Goal: Information Seeking & Learning: Learn about a topic

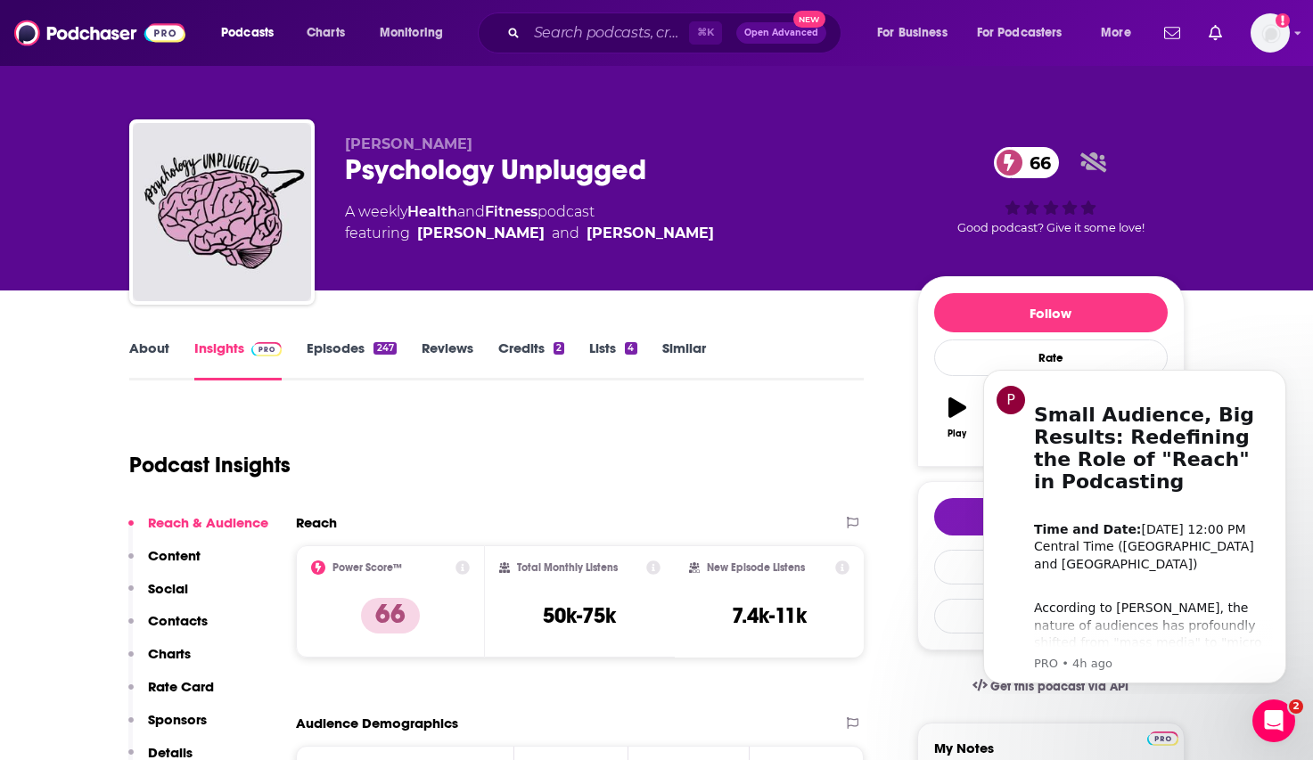
click at [550, 163] on div "Psychology Unplugged 66" at bounding box center [617, 169] width 544 height 35
copy h2 "Unplugged"
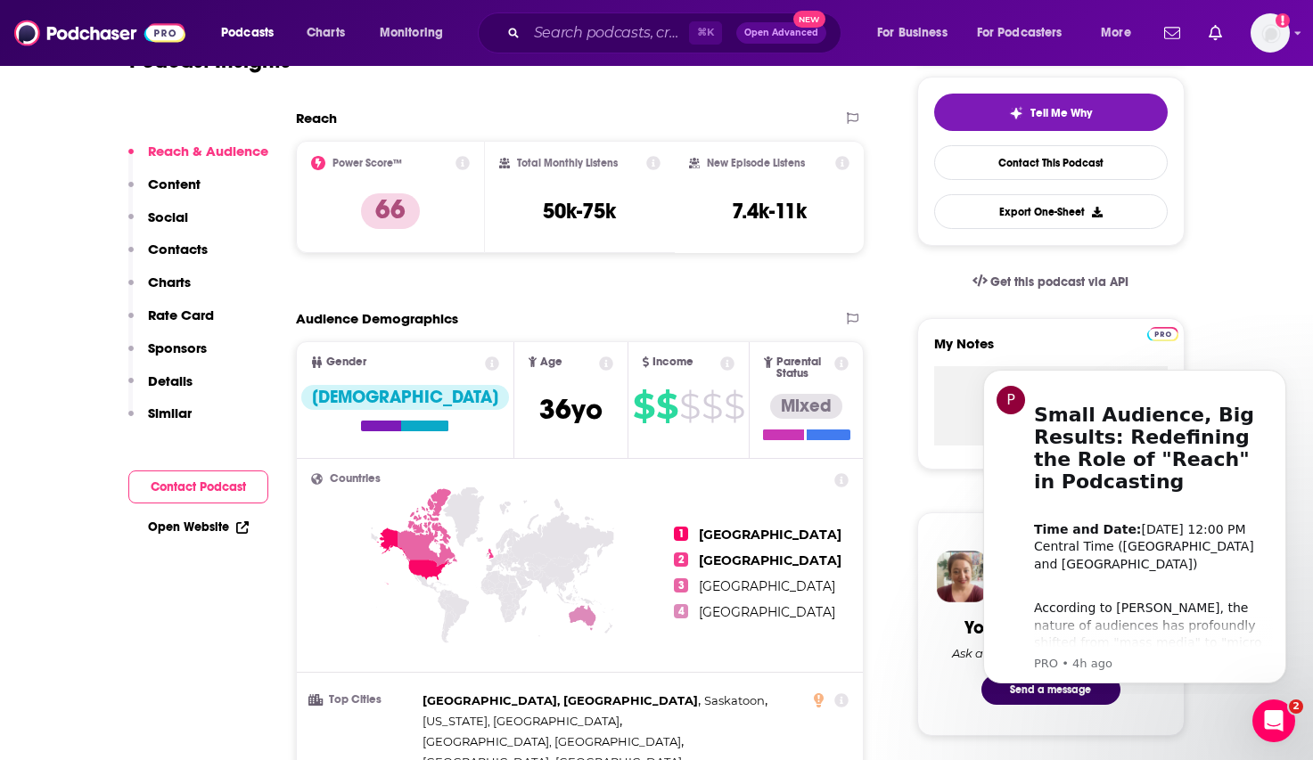
scroll to position [412, 0]
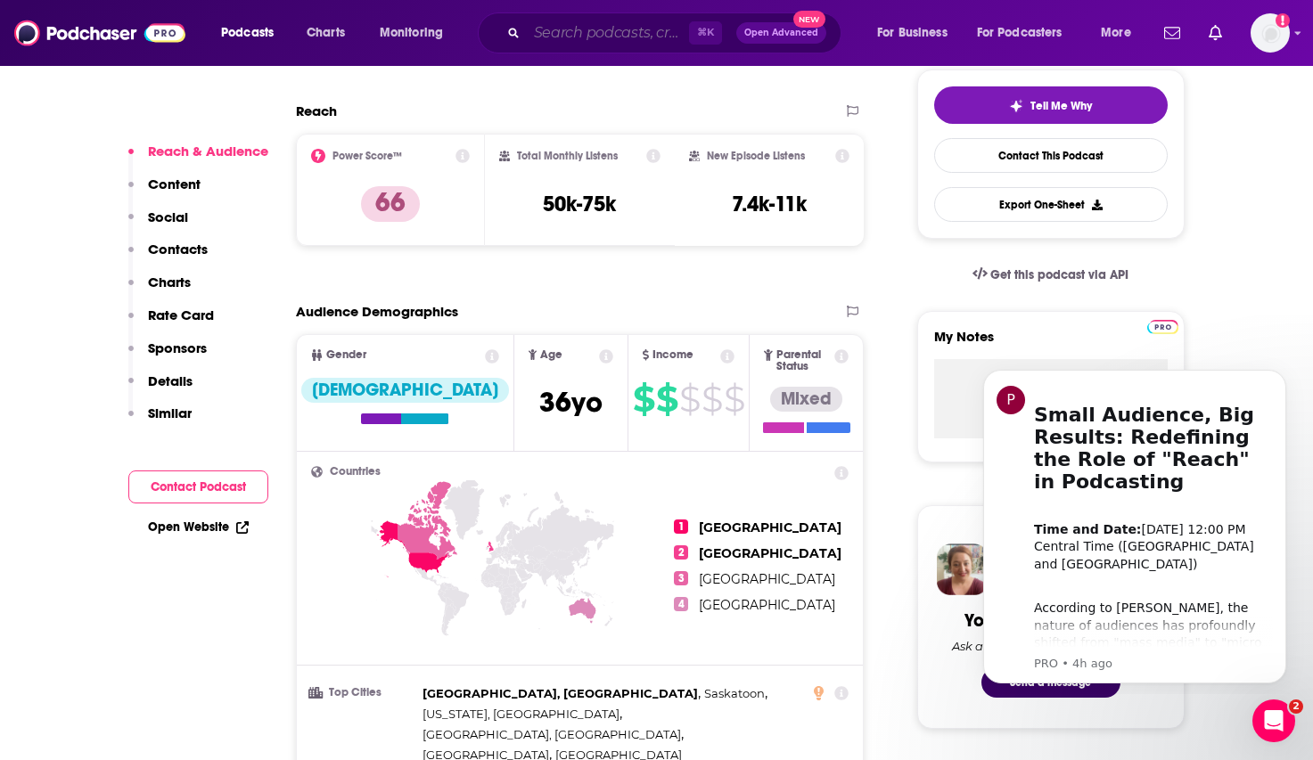
click at [629, 46] on input "Search podcasts, credits, & more..." at bounding box center [608, 33] width 162 height 29
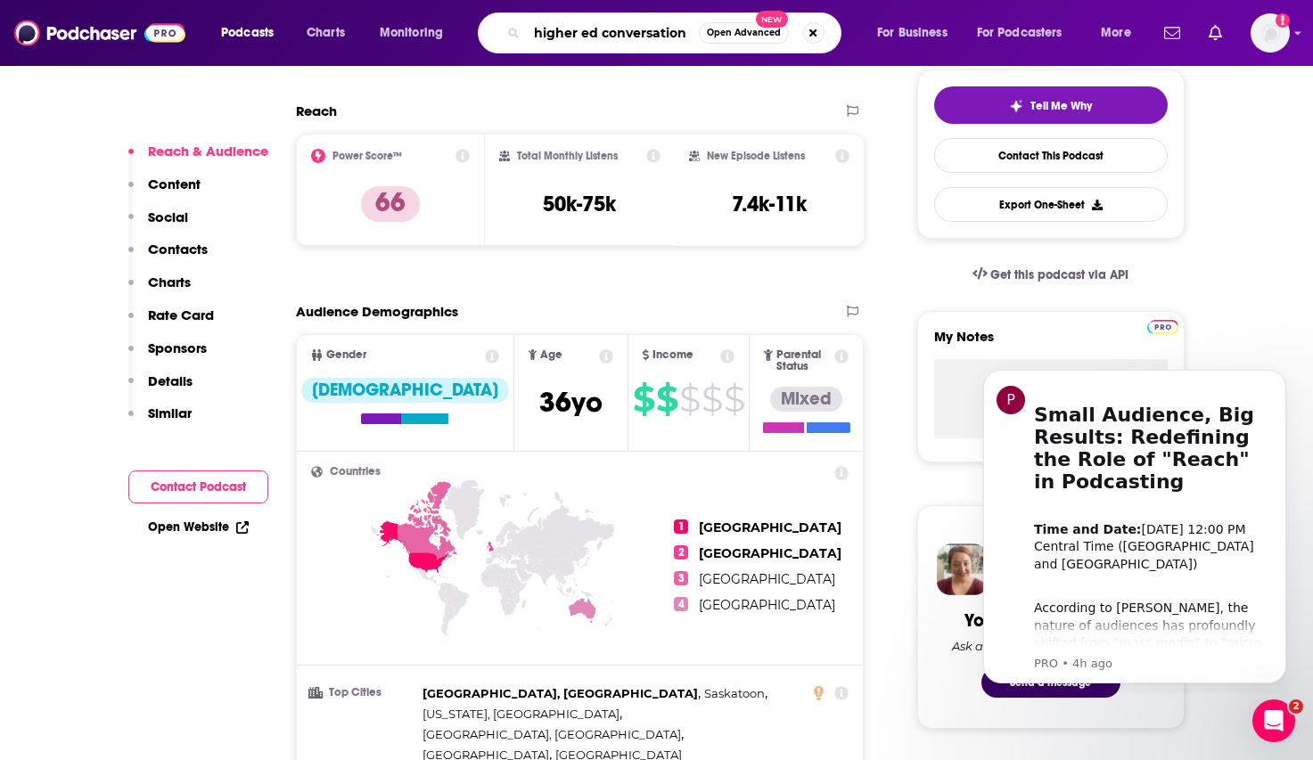
type input "higher ed conversations"
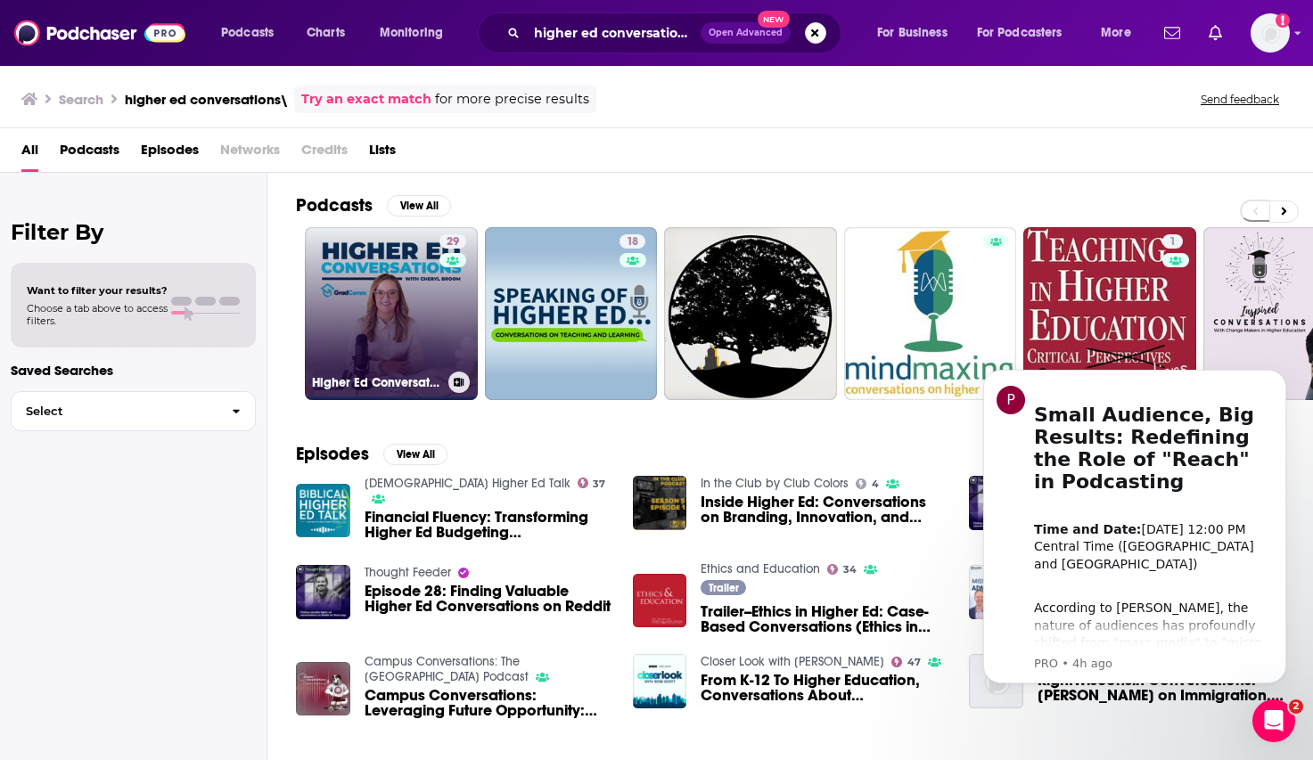
click at [421, 304] on link "29 Higher Ed Conversations" at bounding box center [391, 313] width 173 height 173
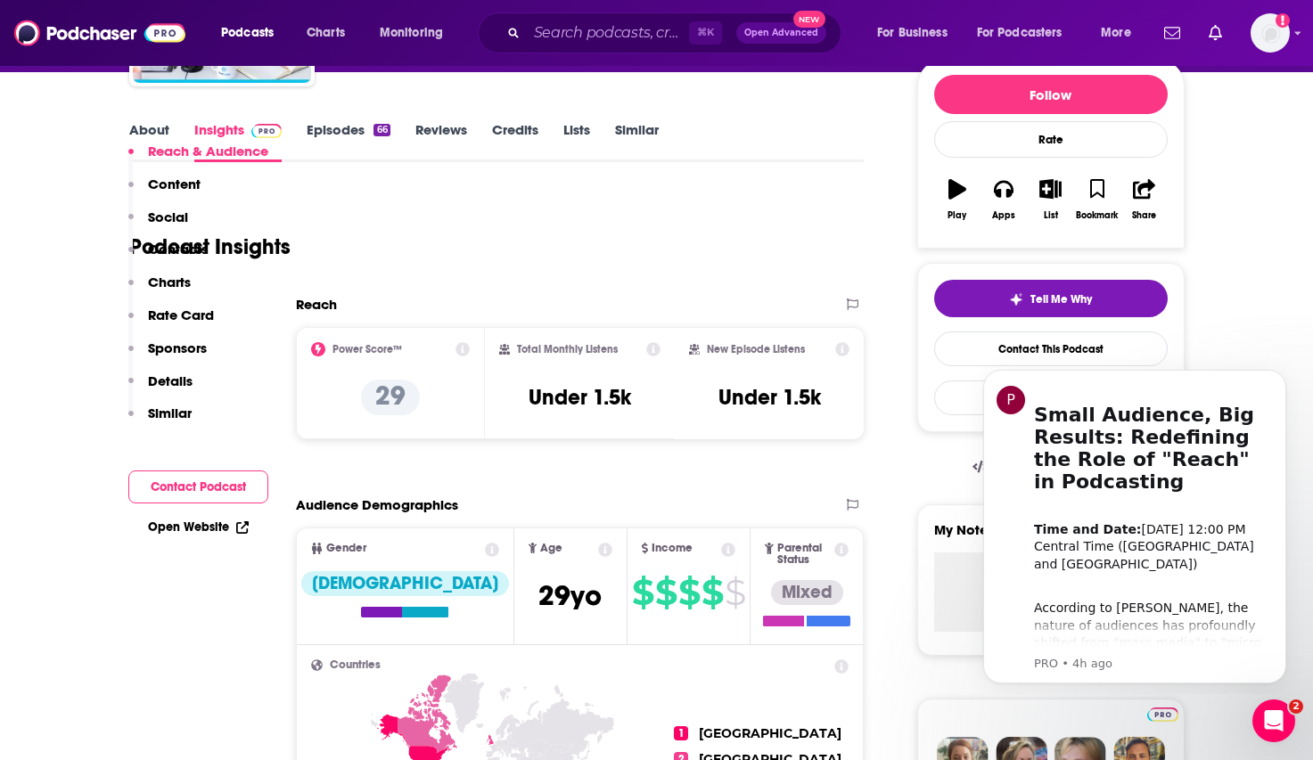
scroll to position [116, 0]
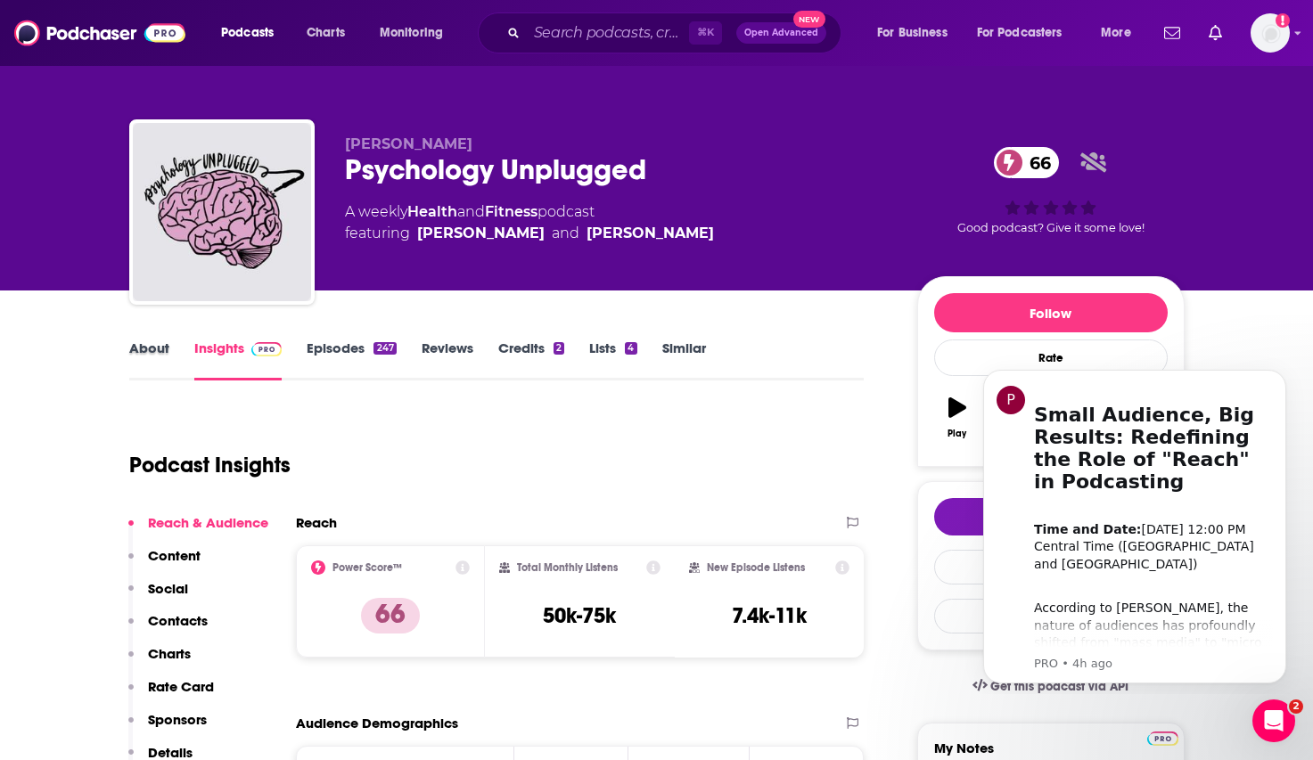
click at [171, 357] on div "About" at bounding box center [161, 360] width 65 height 41
click at [153, 353] on link "About" at bounding box center [149, 360] width 40 height 41
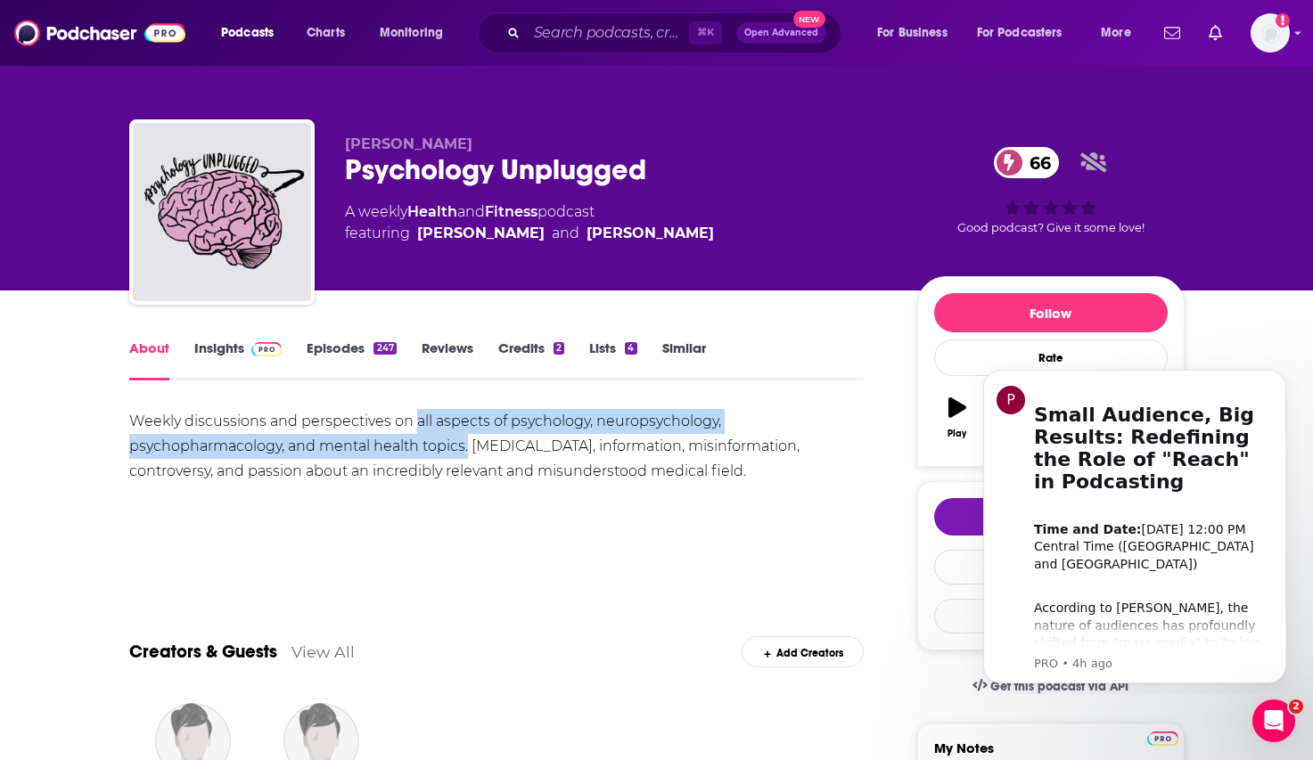
drag, startPoint x: 469, startPoint y: 449, endPoint x: 414, endPoint y: 423, distance: 61.0
click at [414, 423] on div "Weekly discussions and perspectives on all aspects of psychology, neuropsycholo…" at bounding box center [496, 446] width 735 height 75
copy div "all aspects of psychology, neuropsychology, psychopharmacology, and mental heal…"
click at [213, 343] on link "Insights" at bounding box center [238, 360] width 88 height 41
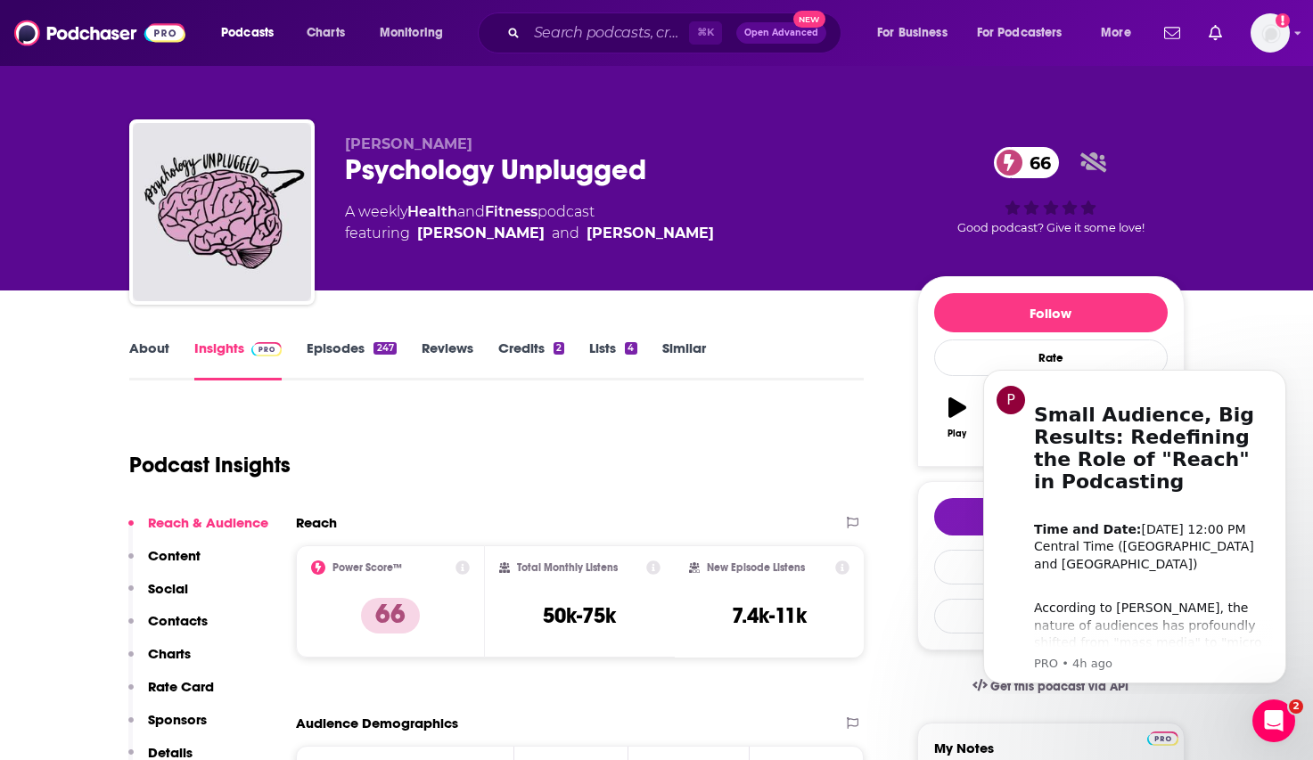
scroll to position [24, 0]
